Goal: Task Accomplishment & Management: Manage account settings

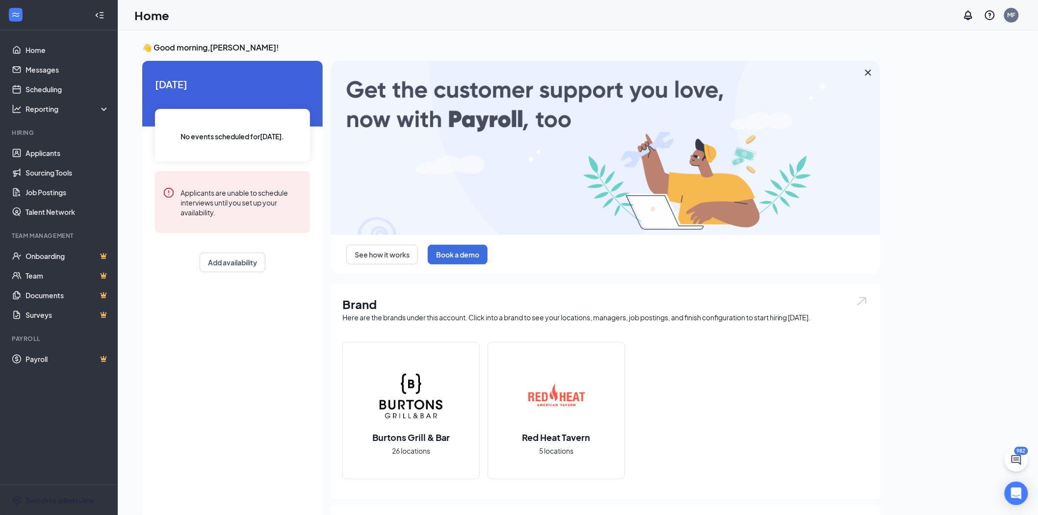
click at [47, 498] on div "Switch to admin view" at bounding box center [60, 501] width 69 height 10
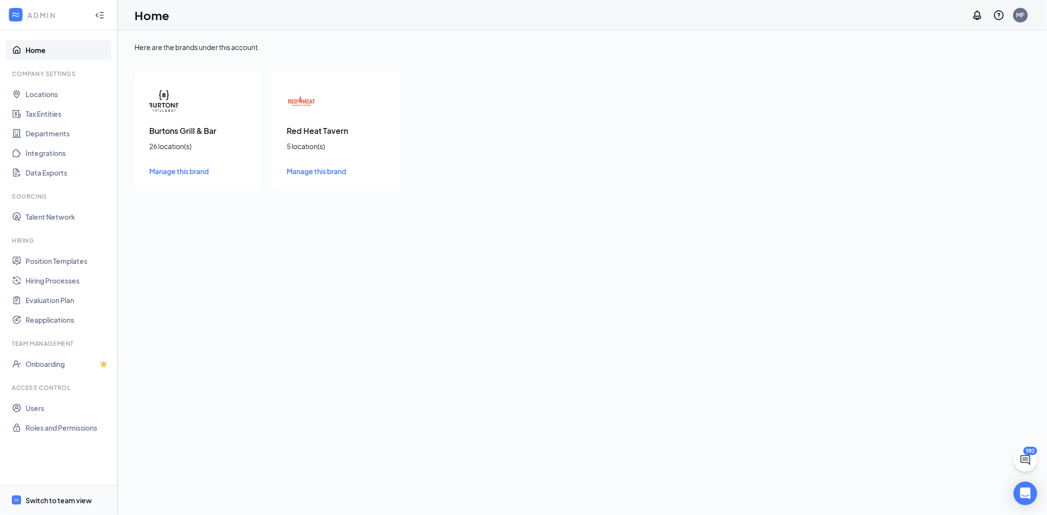
click at [66, 498] on div "Switch to team view" at bounding box center [59, 501] width 66 height 10
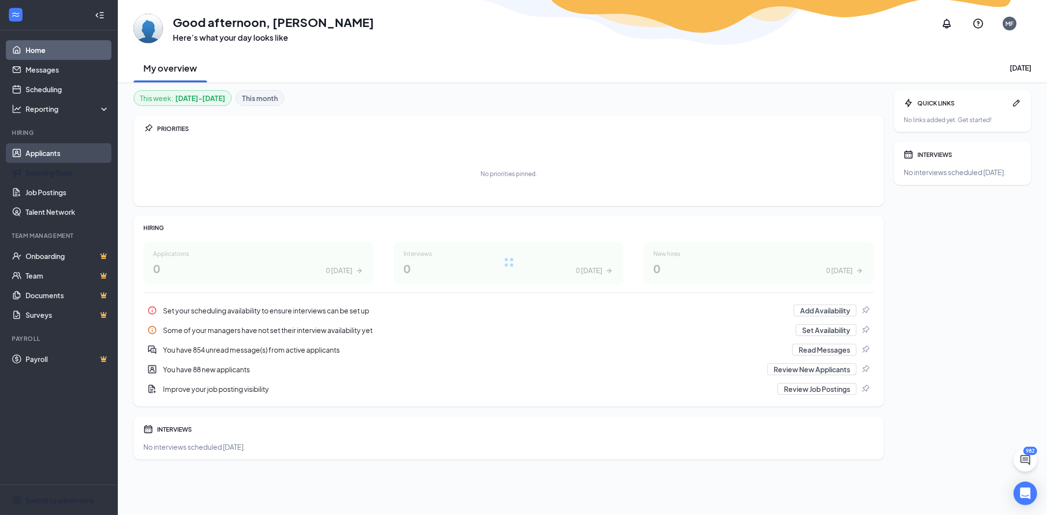
click at [29, 157] on link "Applicants" at bounding box center [68, 153] width 84 height 20
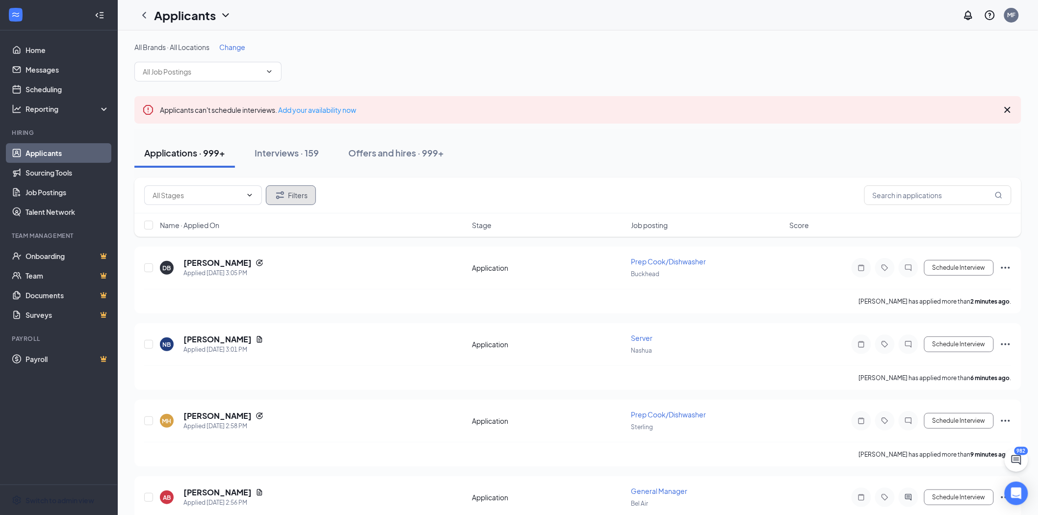
click at [292, 194] on button "Filters" at bounding box center [291, 196] width 50 height 20
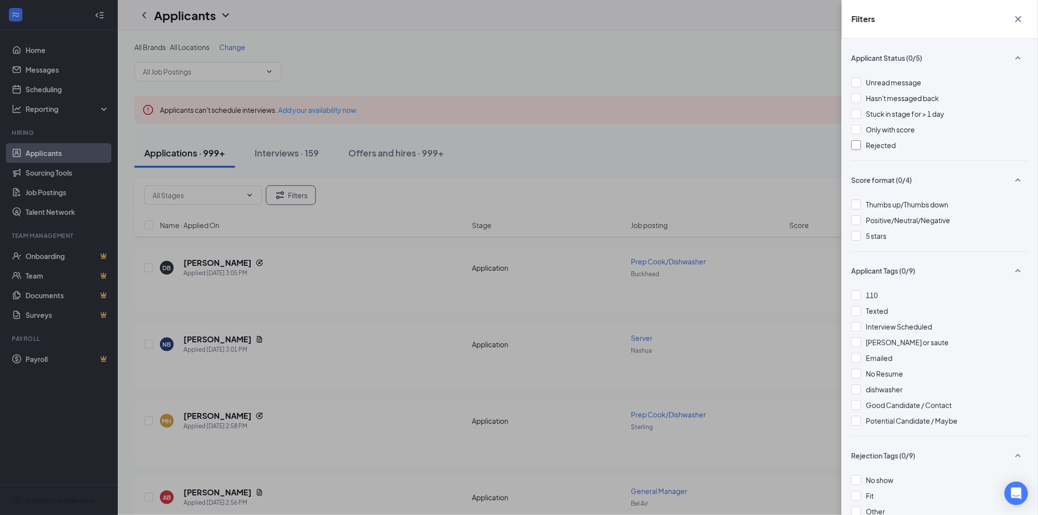
click at [886, 148] on span "Rejected" at bounding box center [882, 145] width 30 height 9
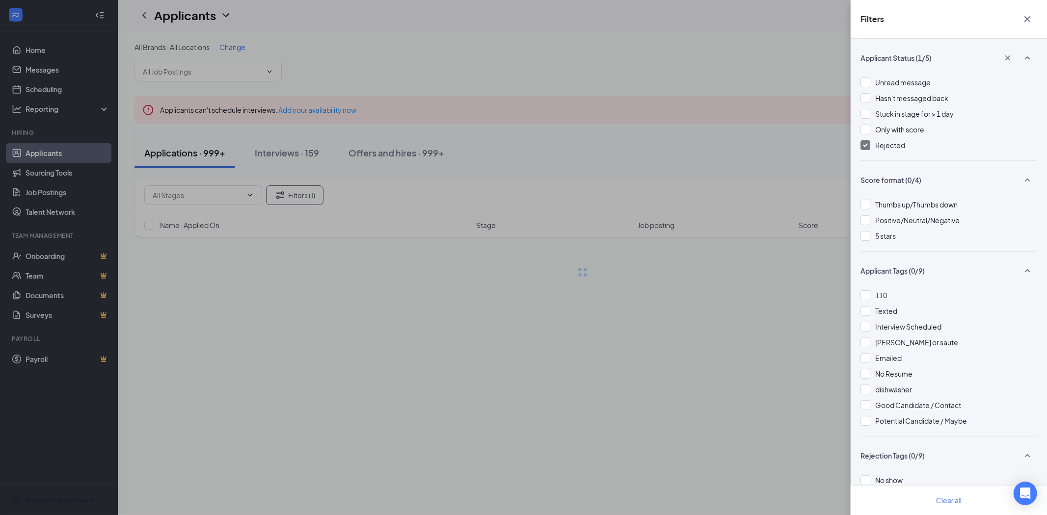
click at [632, 171] on div "Filters Applicant Status (1/5) Unread message Hasn't messaged back Stuck in sta…" at bounding box center [523, 257] width 1047 height 515
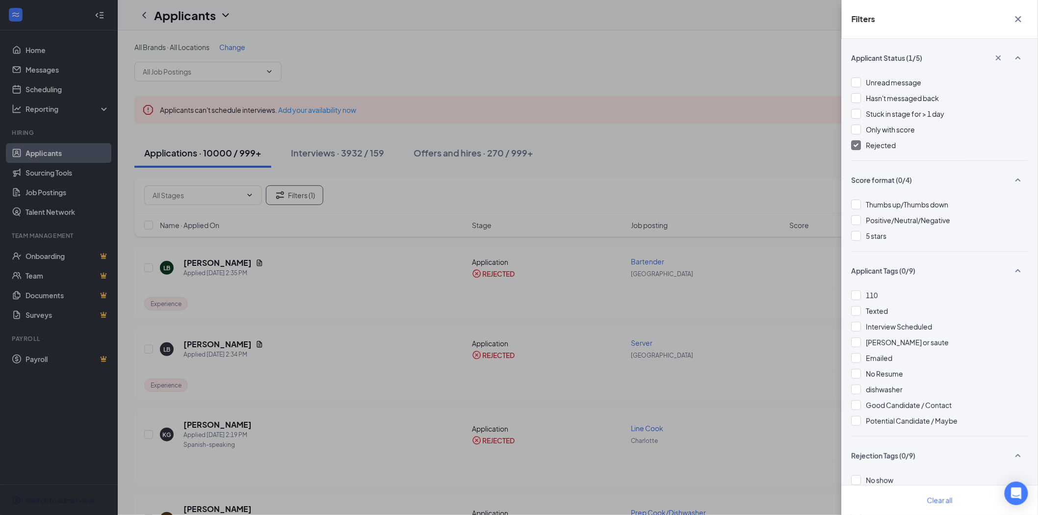
click at [674, 77] on div "Filters Applicant Status (1/5) Unread message Hasn't messaged back Stuck in sta…" at bounding box center [519, 257] width 1038 height 515
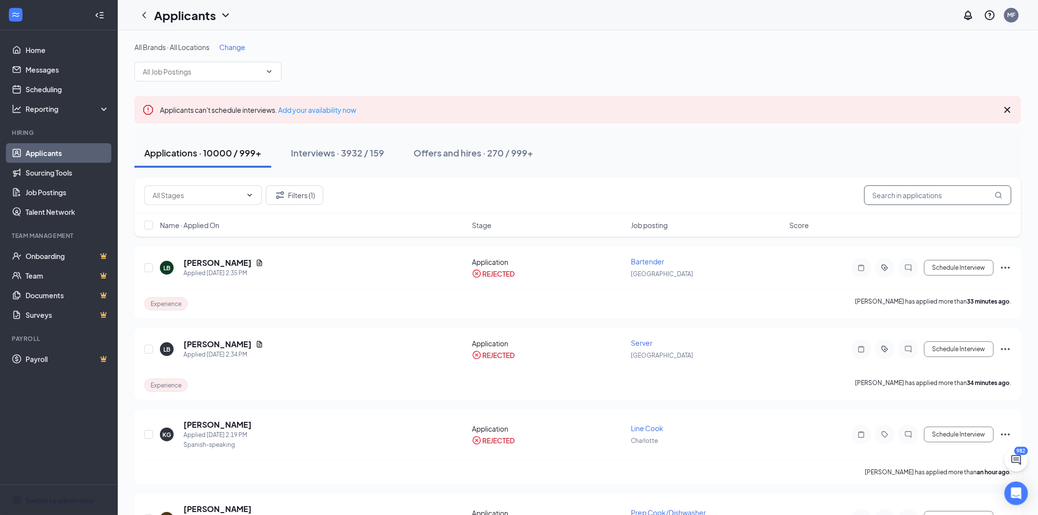
paste input "[PERSON_NAME]"
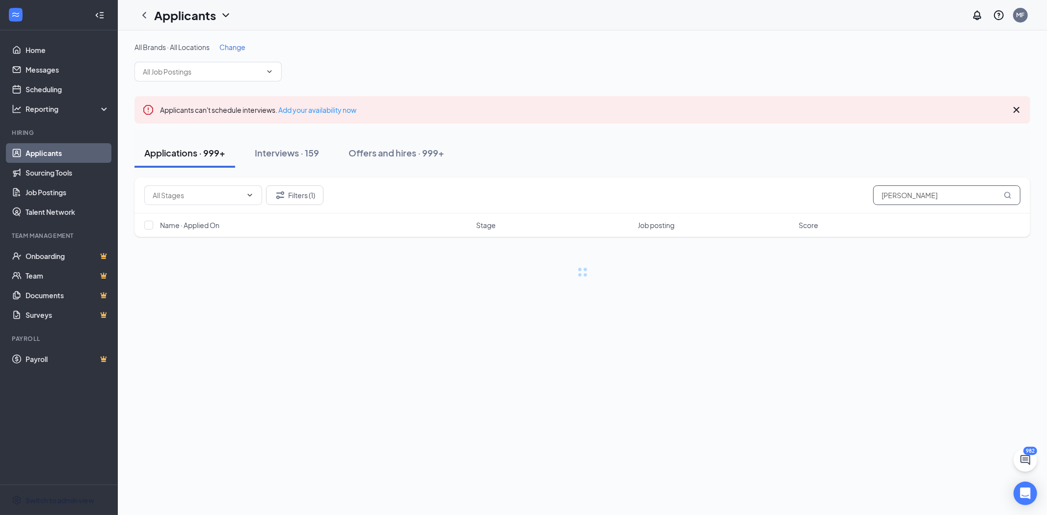
click at [882, 197] on input "[PERSON_NAME]" at bounding box center [946, 196] width 147 height 20
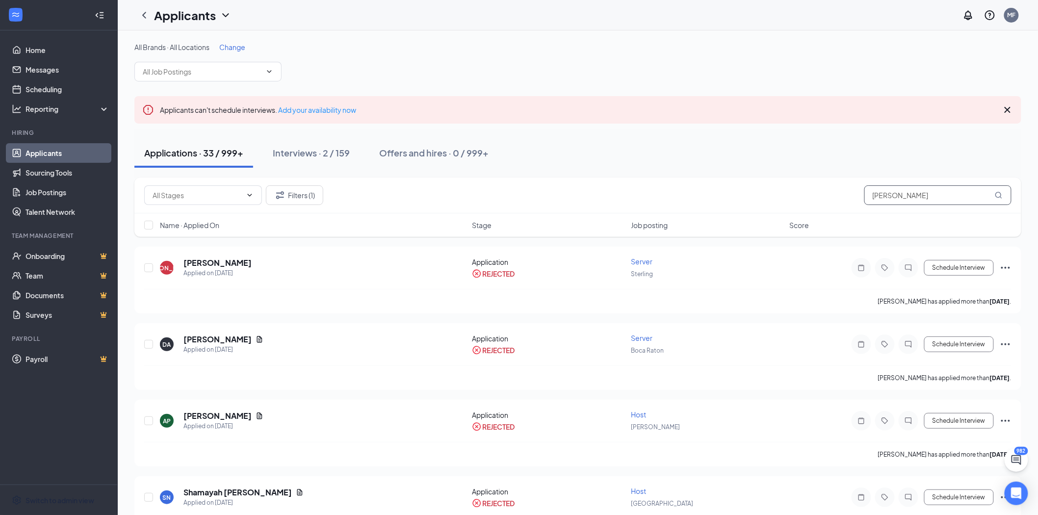
type input "[PERSON_NAME]"
click at [1004, 421] on icon "Ellipses" at bounding box center [1006, 421] width 12 height 12
click at [928, 442] on p "Unreject" at bounding box center [962, 440] width 84 height 10
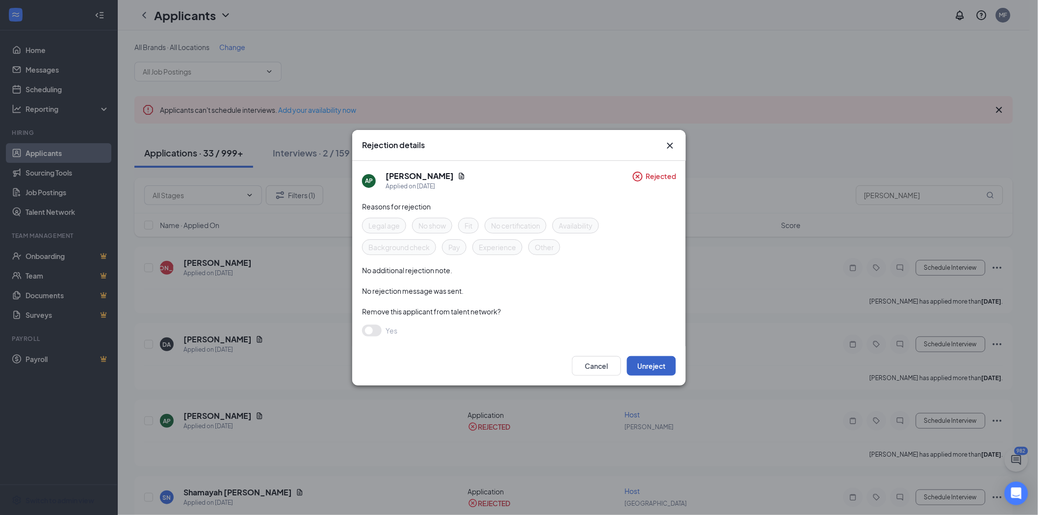
click at [641, 361] on button "Unreject" at bounding box center [651, 366] width 49 height 20
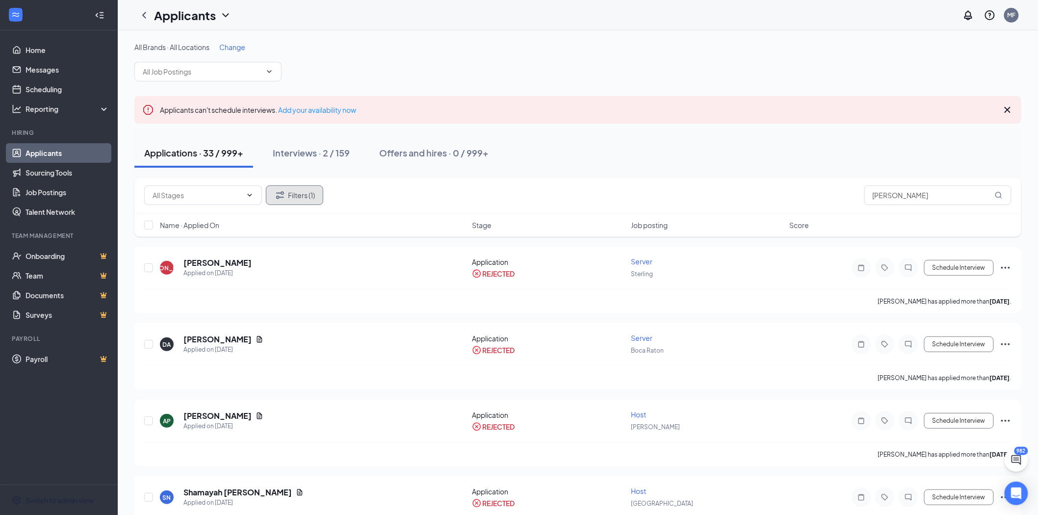
click at [277, 194] on icon "Filter" at bounding box center [280, 195] width 12 height 12
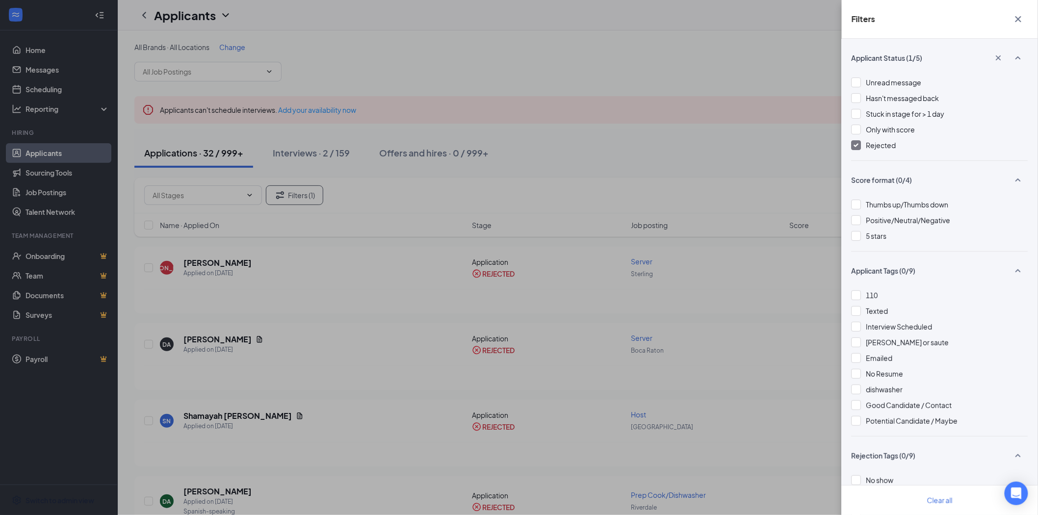
click at [857, 143] on img at bounding box center [856, 145] width 5 height 4
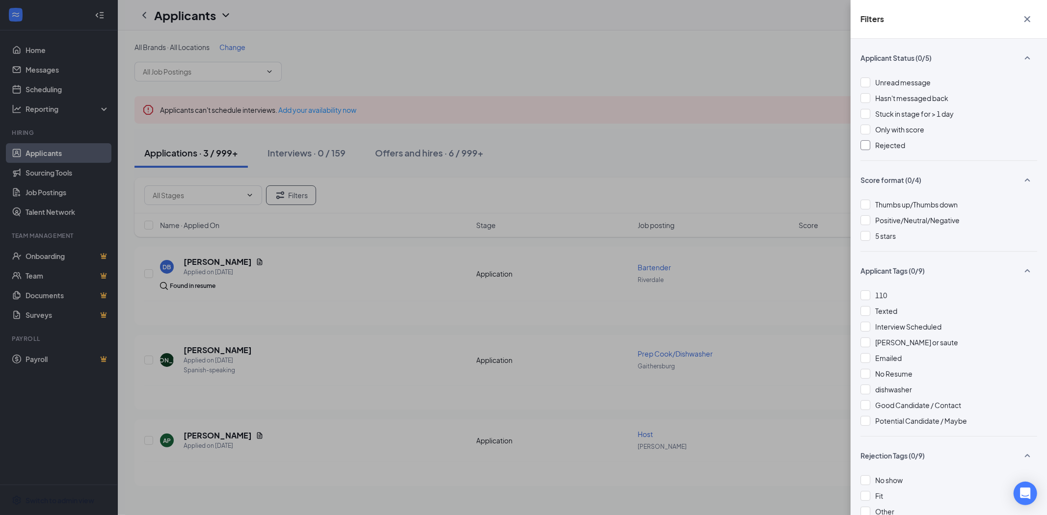
click at [567, 128] on div "Filters Applicant Status (0/5) Unread message Hasn't messaged back Stuck in sta…" at bounding box center [523, 257] width 1047 height 515
click at [707, 169] on div "Filters Applicant Status (0/5) Unread message Hasn't messaged back Stuck in sta…" at bounding box center [523, 257] width 1047 height 515
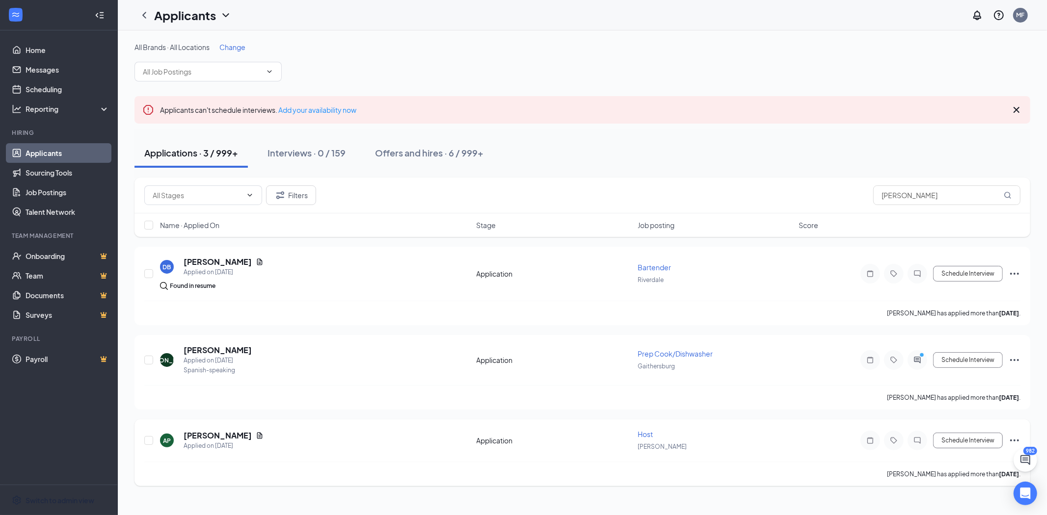
click at [1012, 442] on icon "Ellipses" at bounding box center [1015, 441] width 12 height 12
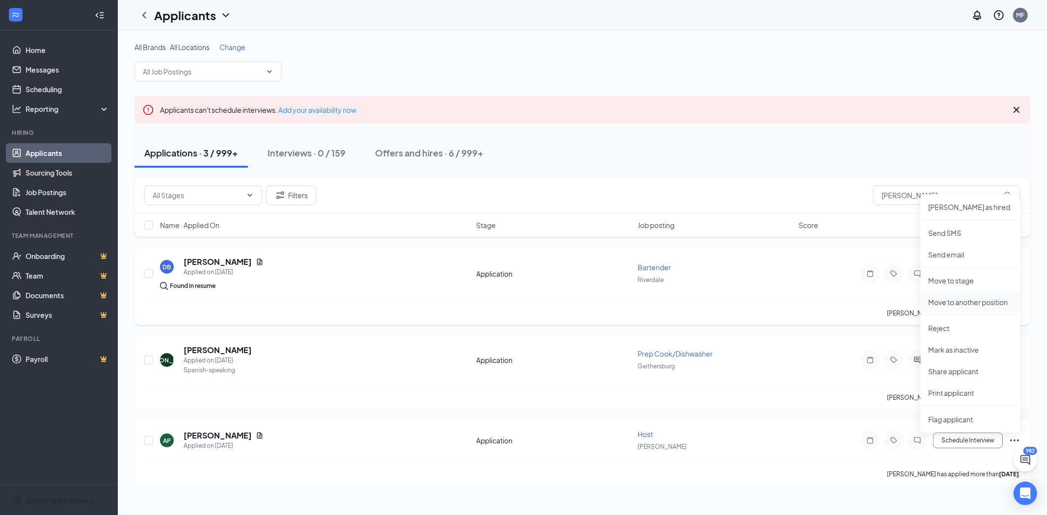
click at [943, 305] on p "Move to another position" at bounding box center [970, 302] width 84 height 10
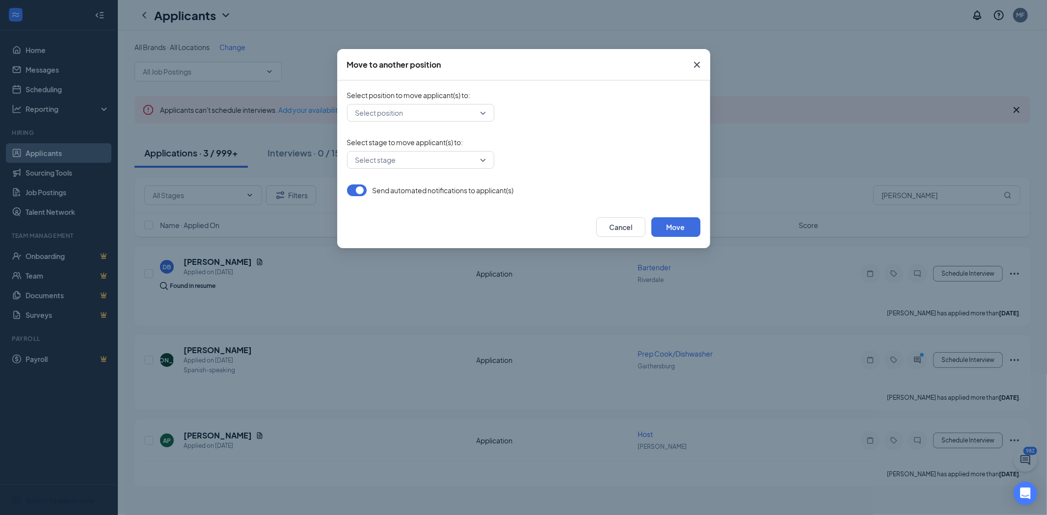
click at [434, 101] on div "Select position to move applicant(s) to : Select position" at bounding box center [523, 105] width 353 height 31
click at [476, 110] on input "search" at bounding box center [417, 113] width 129 height 17
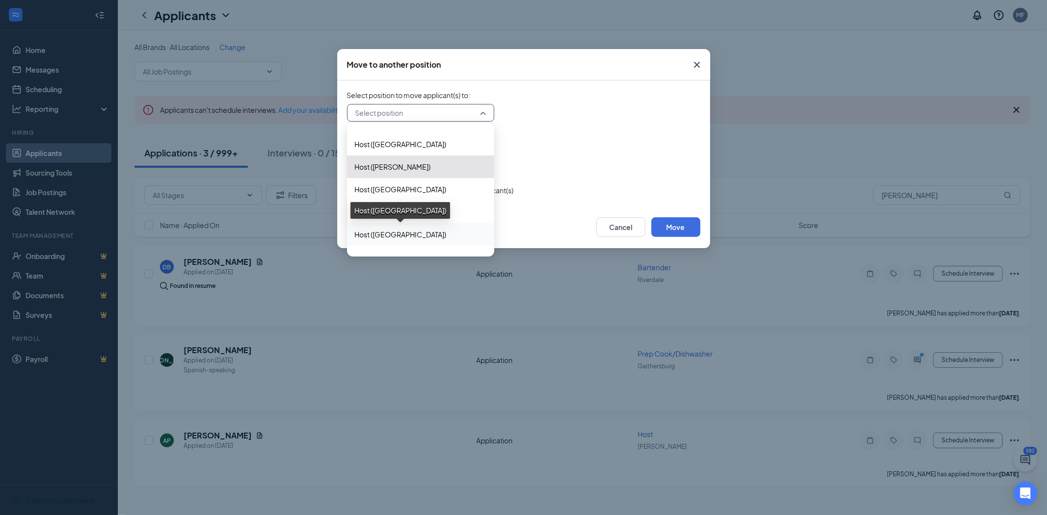
scroll to position [3435, 0]
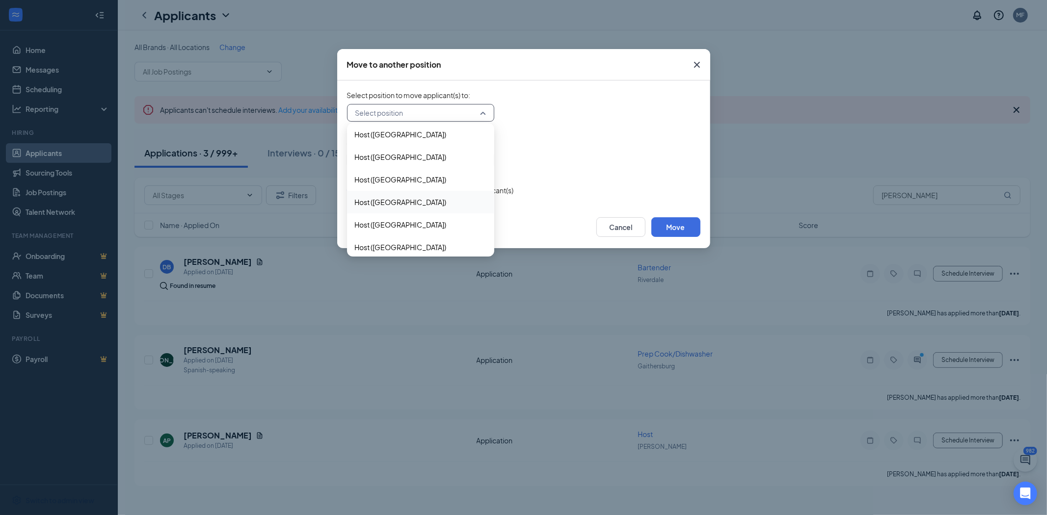
click at [395, 202] on span "Host ([GEOGRAPHIC_DATA])" at bounding box center [401, 202] width 92 height 11
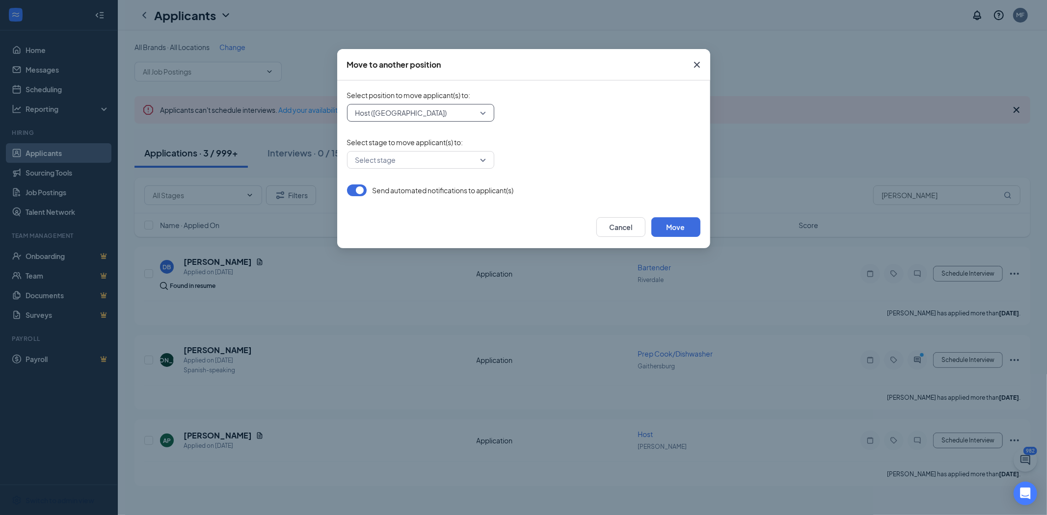
click at [416, 150] on div "Select stage to move applicant(s) to : Select stage" at bounding box center [523, 152] width 353 height 31
click at [428, 164] on input "search" at bounding box center [417, 160] width 129 height 17
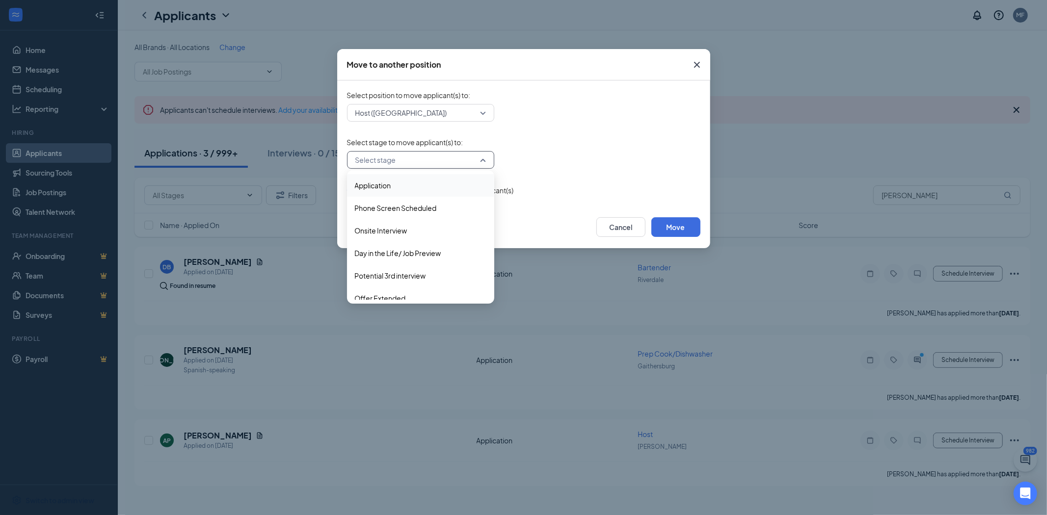
click at [400, 183] on span "Application" at bounding box center [421, 185] width 132 height 11
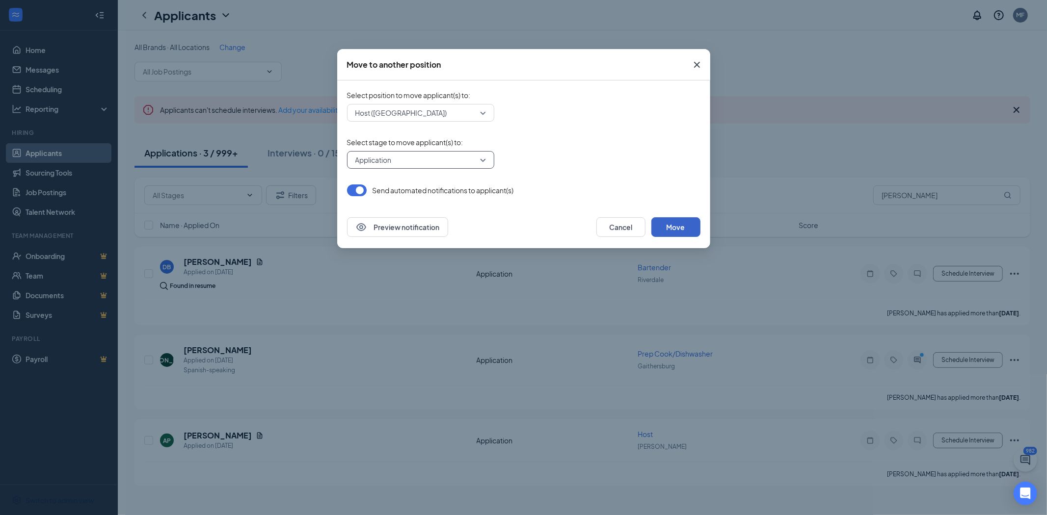
click at [695, 228] on button "Move" at bounding box center [675, 227] width 49 height 20
